Goal: Information Seeking & Learning: Learn about a topic

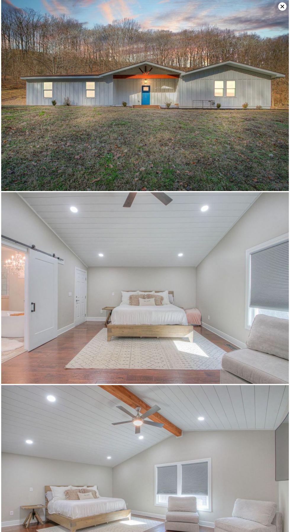
scroll to position [0, 2]
click at [280, 4] on icon at bounding box center [282, 6] width 8 height 8
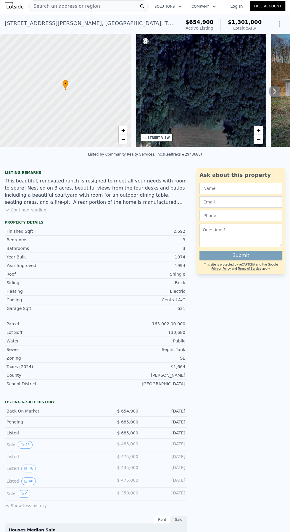
click at [91, 10] on div "Search an address or region" at bounding box center [64, 6] width 71 height 11
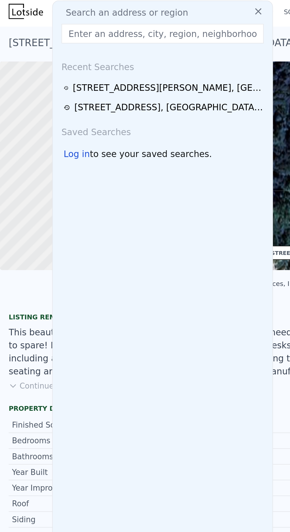
type input "[STREET_ADDRESS][PERSON_NAME]"
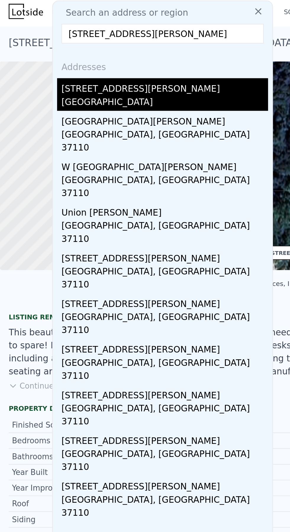
click at [79, 52] on div "[GEOGRAPHIC_DATA]" at bounding box center [89, 56] width 112 height 8
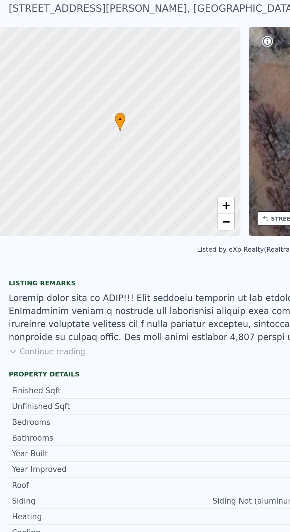
scroll to position [20, 0]
click at [35, 192] on button "Continue reading" at bounding box center [26, 192] width 42 height 6
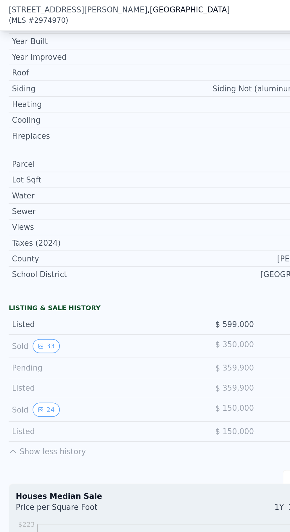
scroll to position [357, 0]
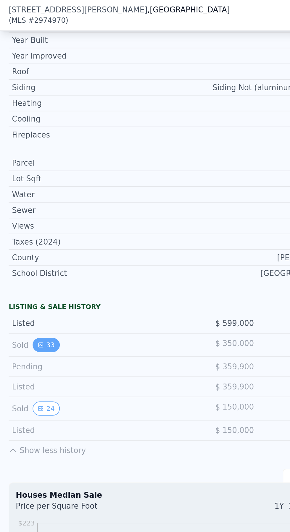
click at [26, 184] on button "33" at bounding box center [25, 188] width 14 height 8
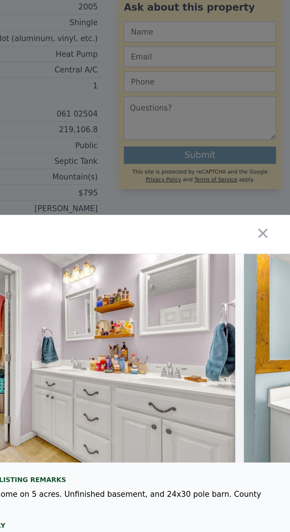
scroll to position [0, 3062]
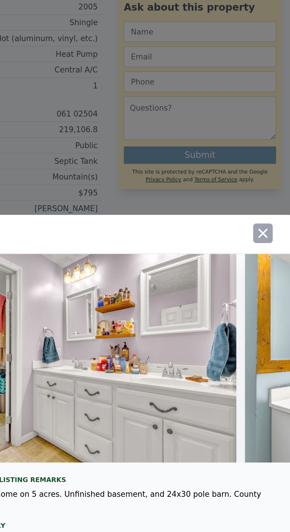
click at [271, 158] on icon "button" at bounding box center [275, 154] width 8 height 8
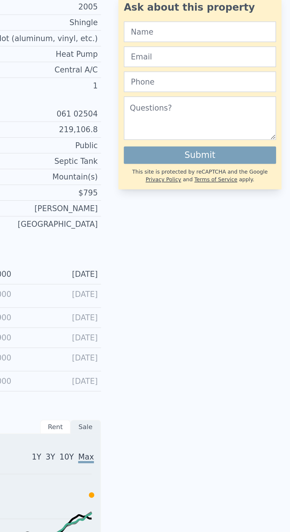
scroll to position [0, 0]
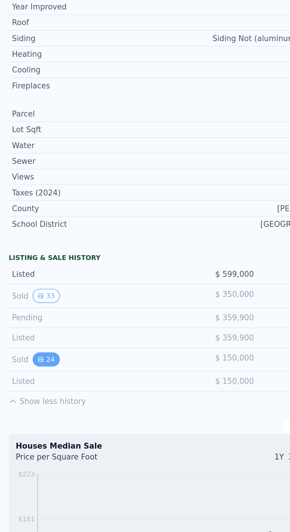
click at [19, 218] on button "24" at bounding box center [25, 222] width 14 height 8
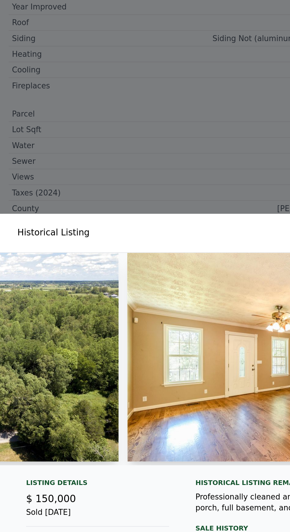
scroll to position [0, 1341]
